Goal: Task Accomplishment & Management: Complete application form

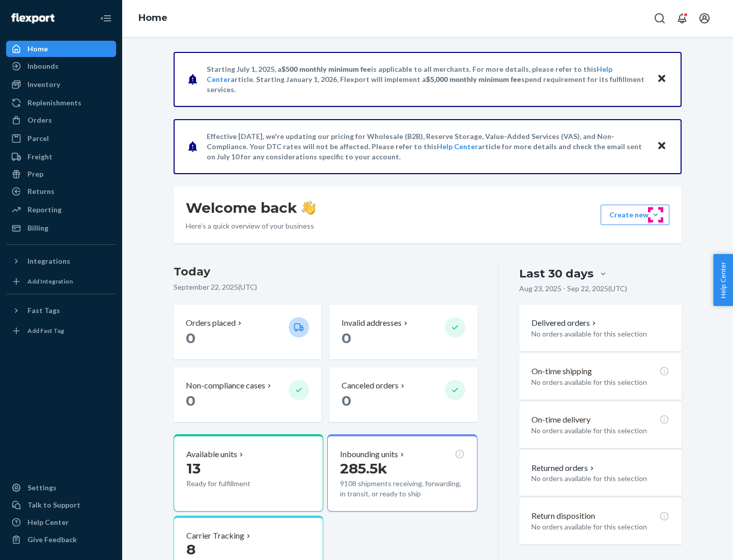
click at [656, 215] on button "Create new Create new inbound Create new order Create new product" at bounding box center [635, 215] width 69 height 20
click at [61, 66] on div "Inbounds" at bounding box center [61, 66] width 108 height 14
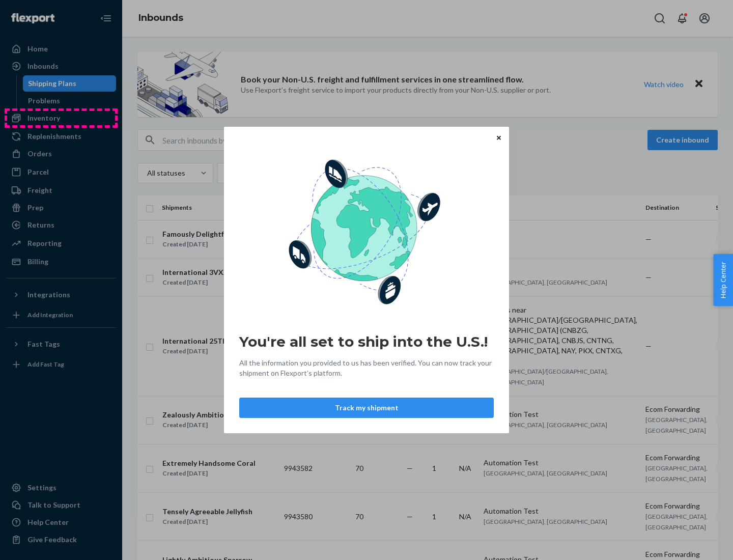
click at [61, 118] on div "You're all set to ship into the U.S.! All the information you provided to us ha…" at bounding box center [366, 280] width 733 height 560
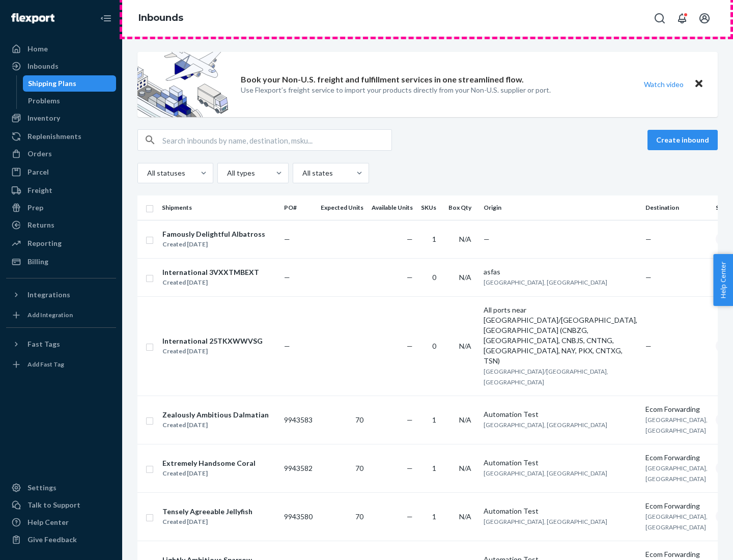
click at [428, 18] on div "Inbounds" at bounding box center [427, 18] width 611 height 37
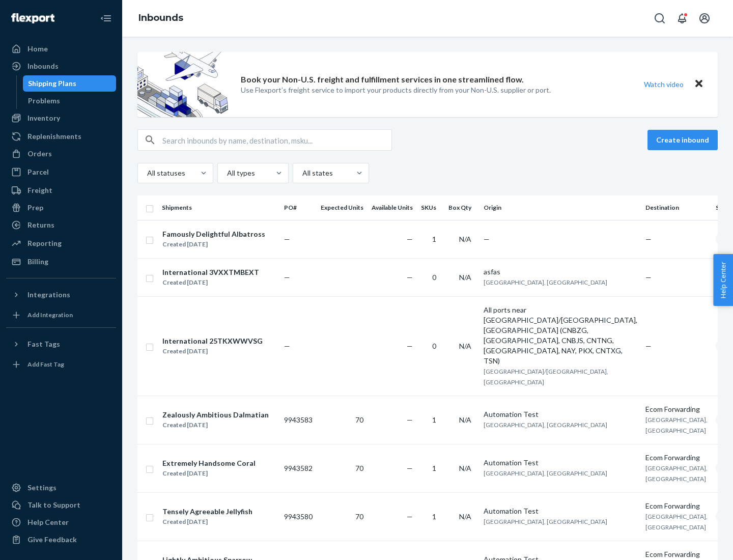
click at [428, 18] on div "Inbounds" at bounding box center [427, 18] width 611 height 37
click at [428, 173] on div "All statuses All types All states" at bounding box center [427, 173] width 580 height 20
click at [50, 83] on div "Shipping Plans" at bounding box center [52, 83] width 48 height 10
click at [684, 140] on button "Create inbound" at bounding box center [682, 140] width 70 height 20
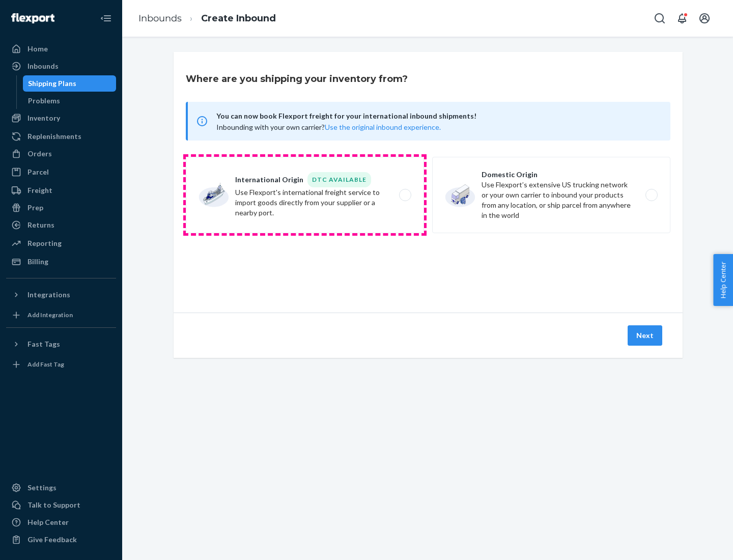
click at [305, 195] on label "International Origin DTC Available Use Flexport's international freight service…" at bounding box center [305, 195] width 238 height 76
click at [405, 195] on input "International Origin DTC Available Use Flexport's international freight service…" at bounding box center [408, 195] width 7 height 7
radio input "true"
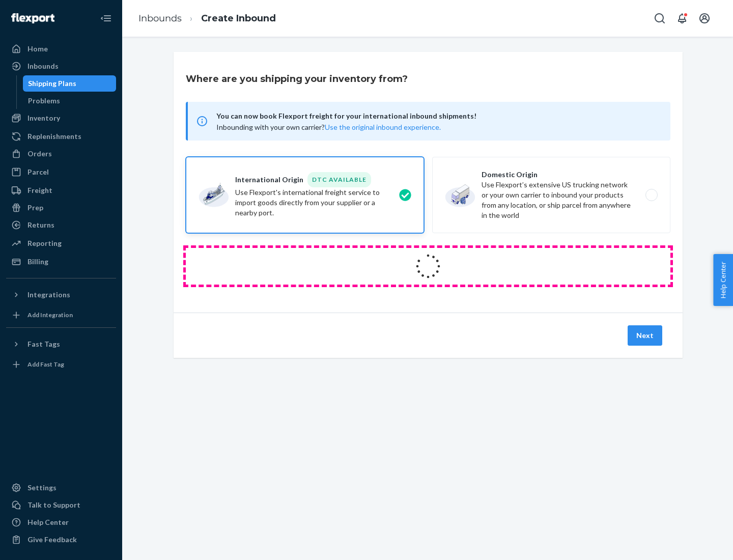
click at [428, 266] on icon at bounding box center [428, 266] width 30 height 30
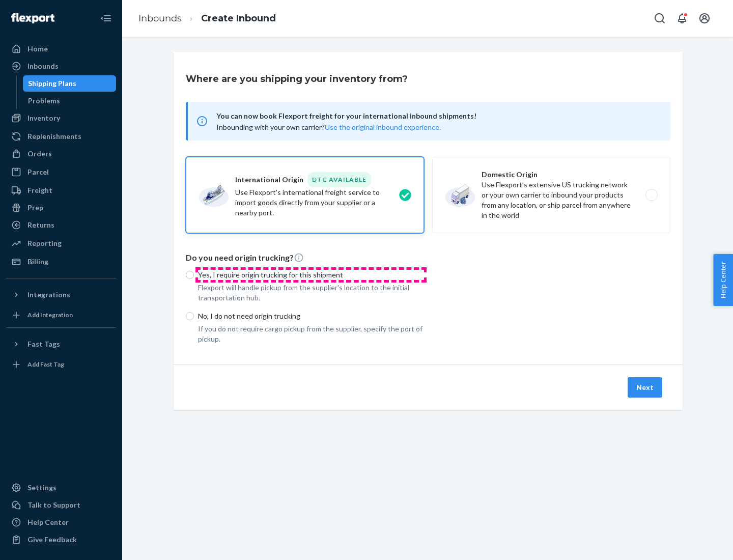
click at [311, 274] on p "Yes, I require origin trucking for this shipment" at bounding box center [311, 275] width 226 height 10
click at [194, 274] on input "Yes, I require origin trucking for this shipment" at bounding box center [190, 275] width 8 height 8
radio input "true"
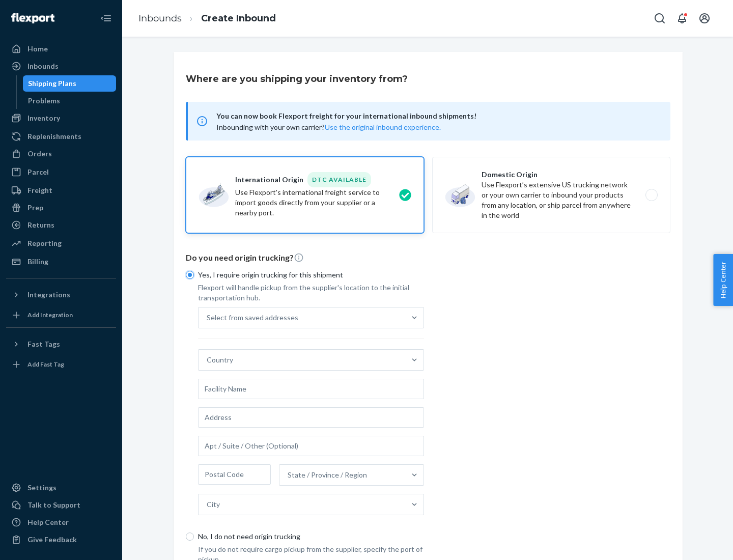
scroll to position [19, 0]
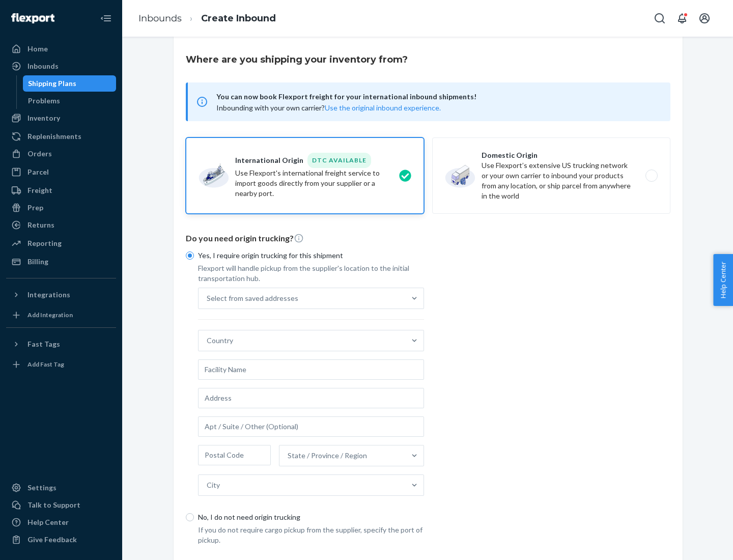
click at [302, 298] on div "Select from saved addresses" at bounding box center [302, 298] width 207 height 20
click at [208, 298] on input "Select from saved addresses" at bounding box center [207, 298] width 1 height 10
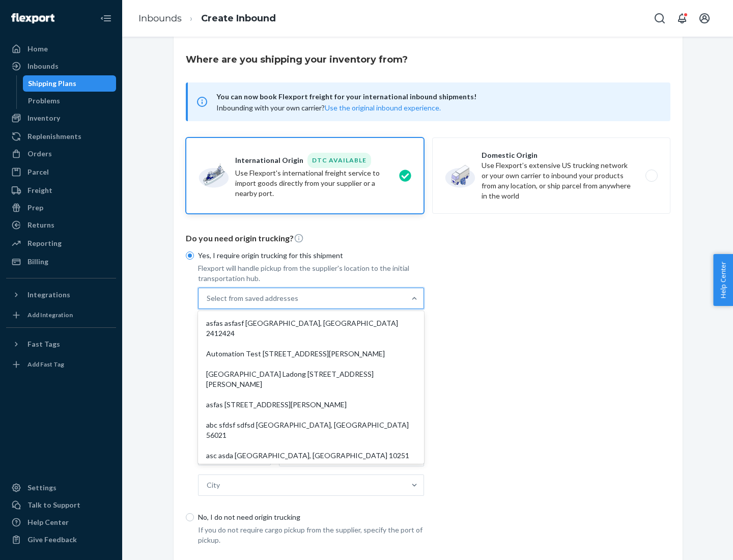
scroll to position [44, 0]
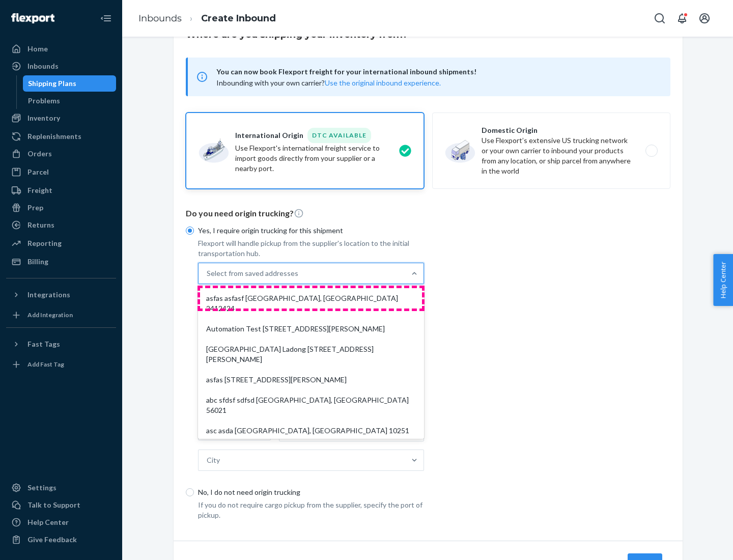
click at [311, 298] on div "asfas asfasf [GEOGRAPHIC_DATA], [GEOGRAPHIC_DATA] 2412424" at bounding box center [311, 303] width 222 height 31
click at [208, 278] on input "option asfas asfasf [GEOGRAPHIC_DATA], [GEOGRAPHIC_DATA] 2412424 focused, 1 of …" at bounding box center [207, 273] width 1 height 10
type input "asfas"
type input "asfasf"
type input "2412424"
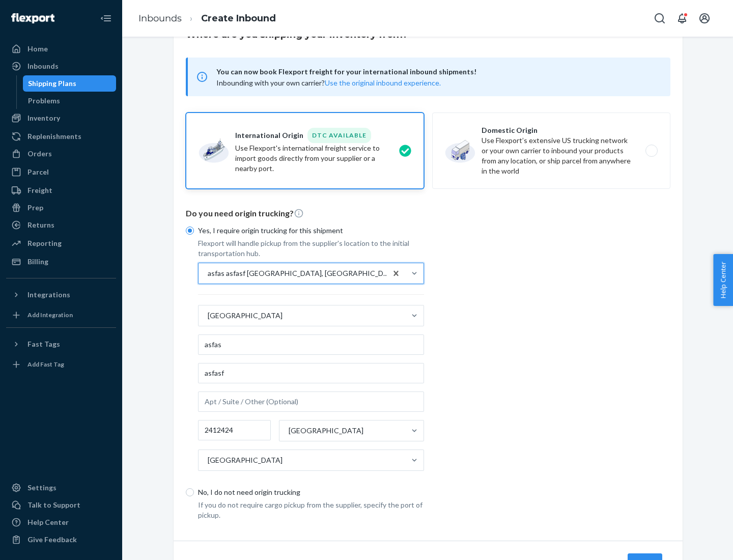
scroll to position [95, 0]
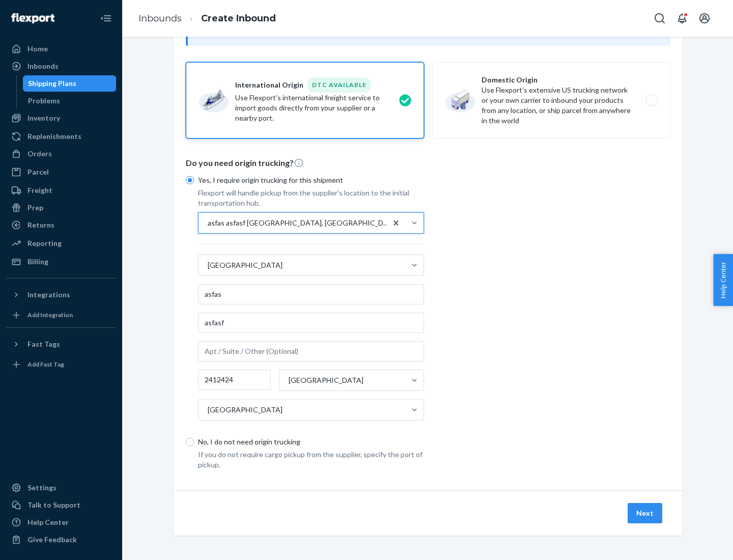
click at [645, 513] on button "Next" at bounding box center [645, 513] width 35 height 20
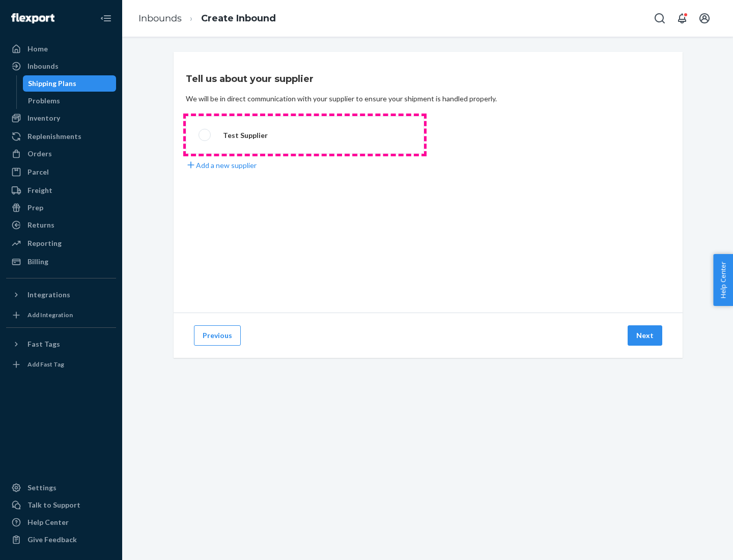
click at [305, 135] on label "Test Supplier" at bounding box center [305, 135] width 238 height 38
click at [205, 135] on input "Test Supplier" at bounding box center [202, 135] width 7 height 7
radio input "true"
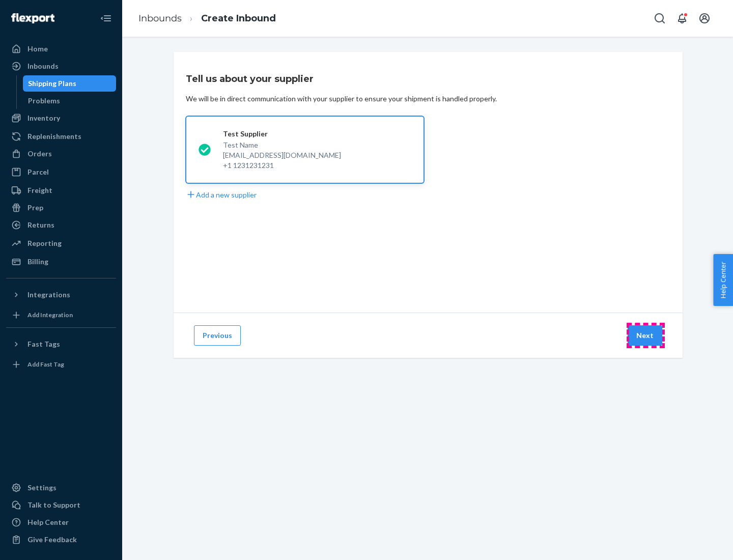
click at [645, 335] on button "Next" at bounding box center [645, 335] width 35 height 20
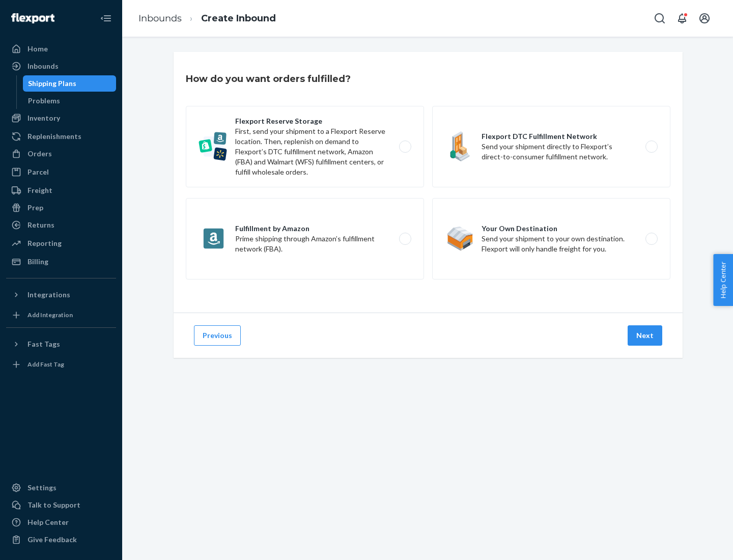
click at [305, 239] on label "Fulfillment by Amazon Prime shipping through Amazon’s fulfillment network (FBA)." at bounding box center [305, 238] width 238 height 81
click at [405, 239] on input "Fulfillment by Amazon Prime shipping through Amazon’s fulfillment network (FBA)." at bounding box center [408, 239] width 7 height 7
radio input "true"
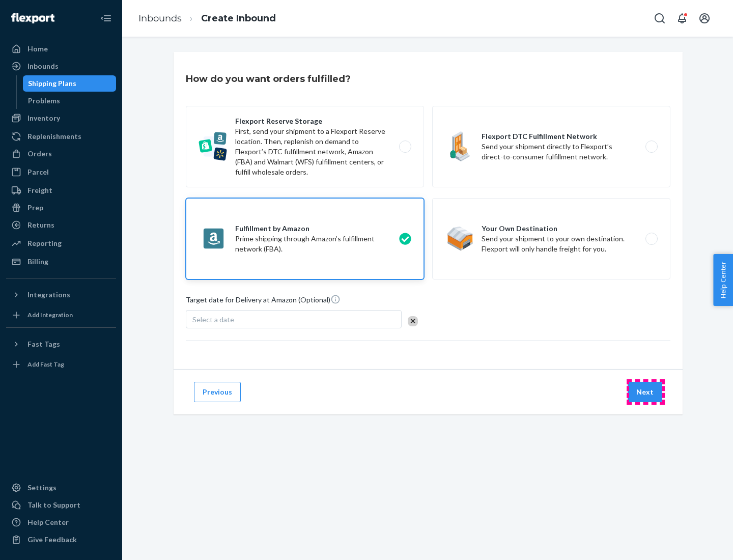
click at [645, 392] on button "Next" at bounding box center [645, 392] width 35 height 20
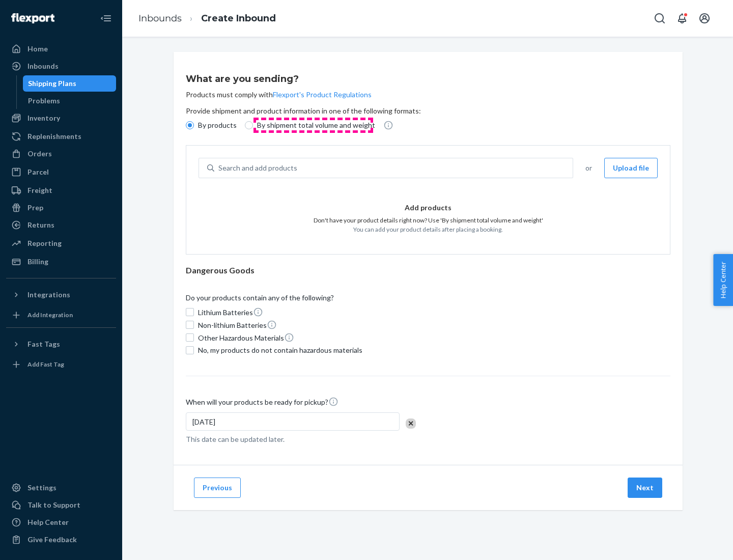
click at [313, 125] on p "By shipment total volume and weight" at bounding box center [316, 125] width 118 height 10
click at [253, 125] on input "By shipment total volume and weight" at bounding box center [249, 125] width 8 height 8
radio input "true"
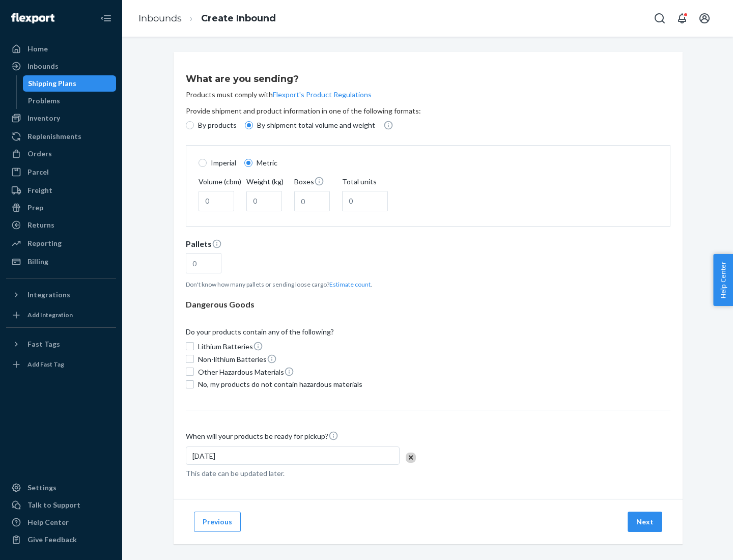
click at [216, 125] on p "By products" at bounding box center [217, 125] width 39 height 10
click at [194, 125] on input "By products" at bounding box center [190, 125] width 8 height 8
radio input "true"
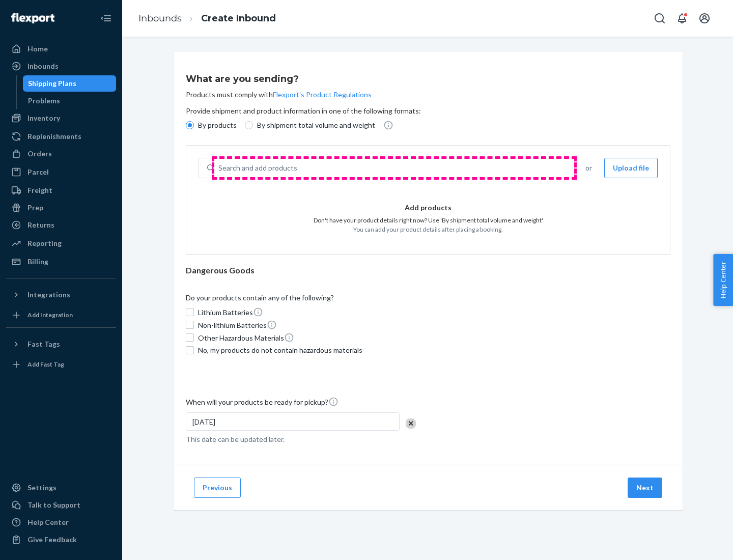
click at [394, 168] on div "Search and add products" at bounding box center [393, 168] width 358 height 18
click at [219, 168] on input "Search and add products" at bounding box center [218, 168] width 1 height 10
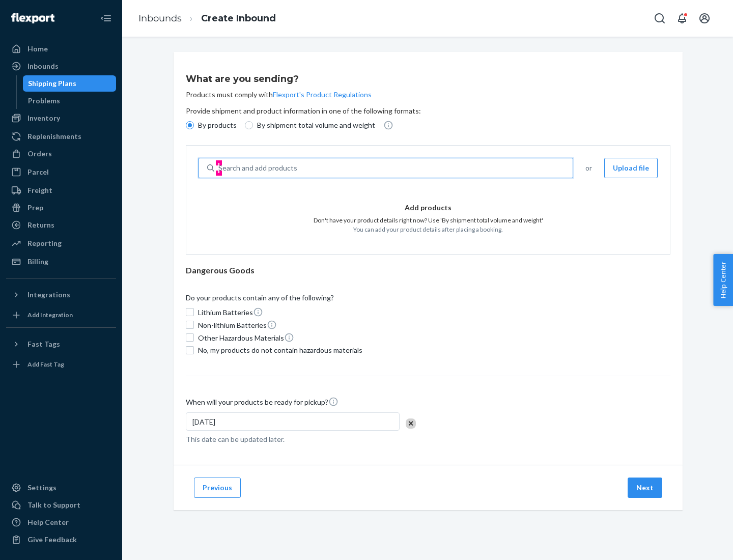
type input "test"
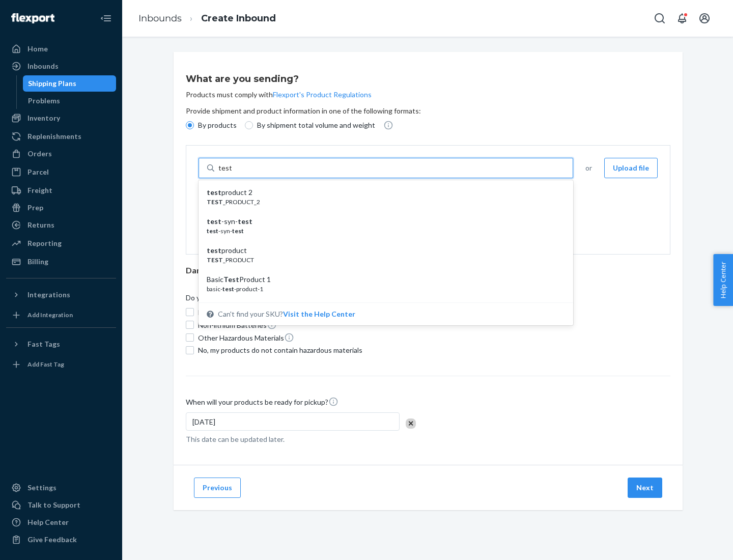
click at [382, 192] on div "test product 2" at bounding box center [382, 192] width 350 height 10
click at [232, 173] on input "test" at bounding box center [224, 168] width 13 height 10
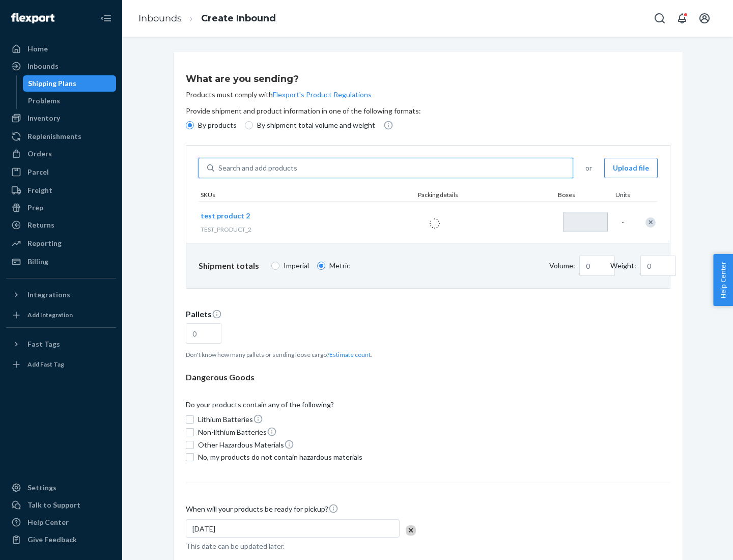
type input "1"
type input "0.02"
type input "22.23"
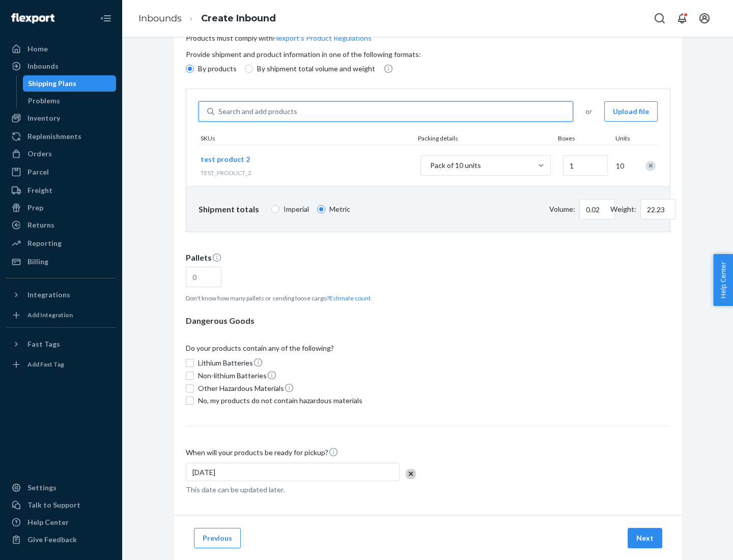
click at [348, 298] on button "Estimate count" at bounding box center [349, 298] width 41 height 9
type input "1"
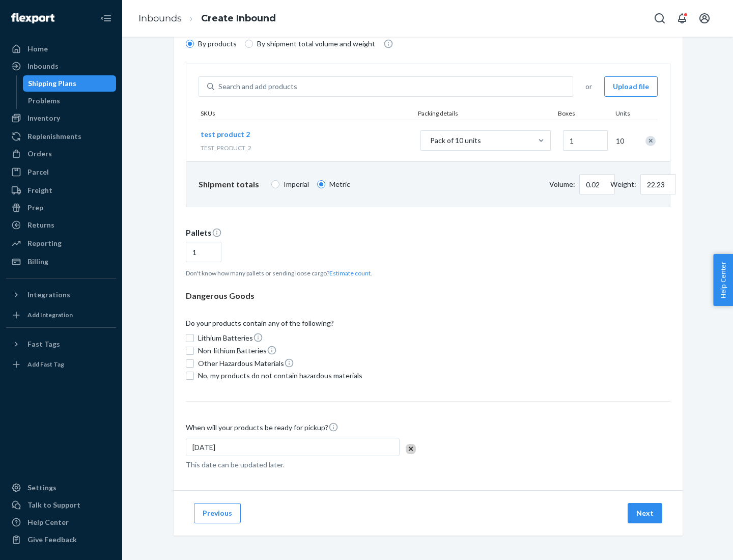
click at [278, 376] on span "No, my products do not contain hazardous materials" at bounding box center [280, 376] width 164 height 10
click at [194, 376] on input "No, my products do not contain hazardous materials" at bounding box center [190, 376] width 8 height 8
checkbox input "true"
click at [645, 513] on button "Next" at bounding box center [645, 513] width 35 height 20
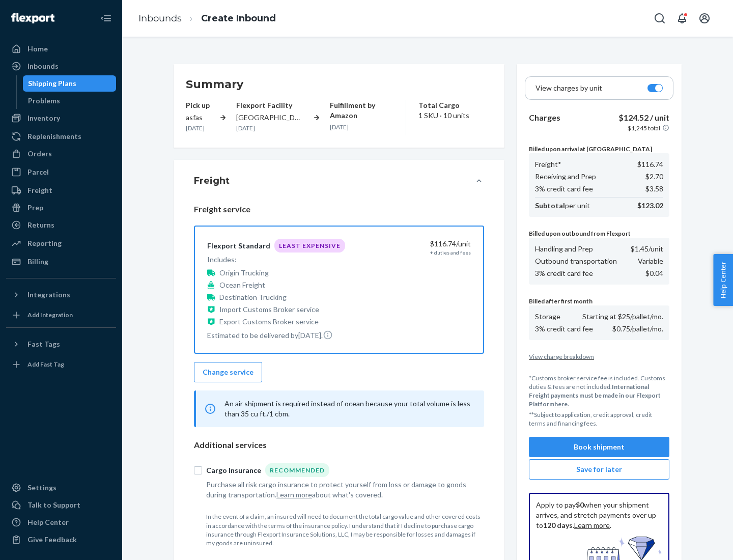
scroll to position [149, 0]
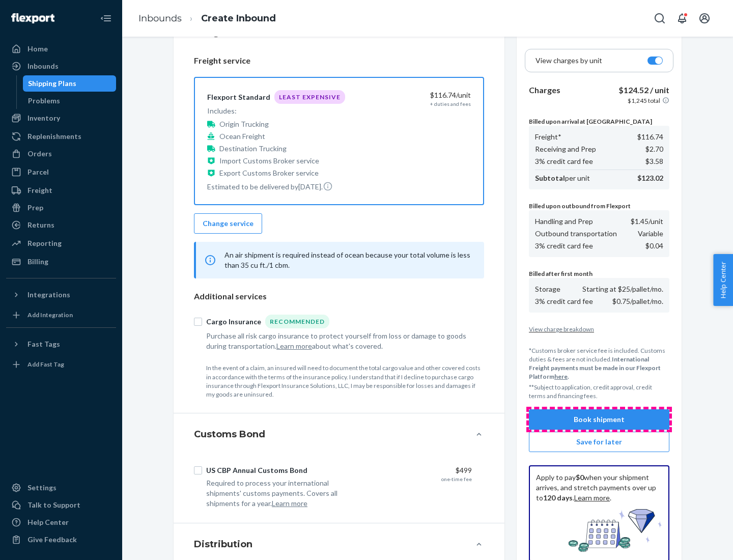
click at [599, 419] on button "Book shipment" at bounding box center [599, 419] width 140 height 20
